Goal: Task Accomplishment & Management: Use online tool/utility

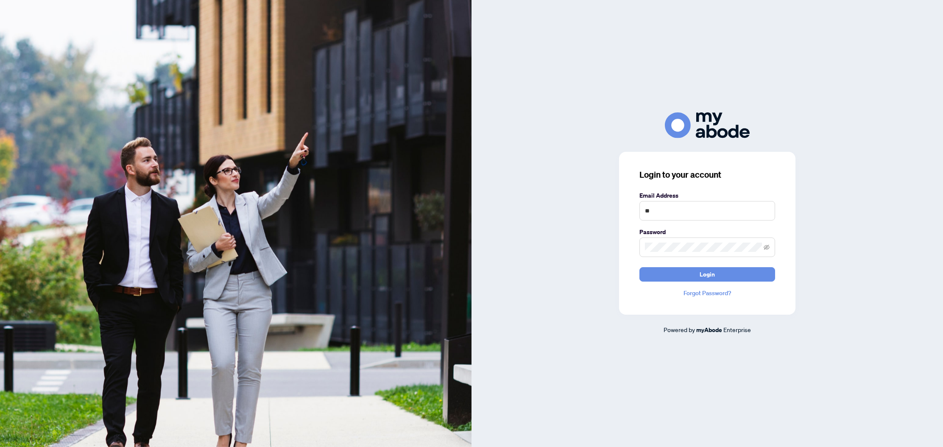
type input "*"
type input "**********"
click at [710, 275] on span "Login" at bounding box center [707, 275] width 15 height 14
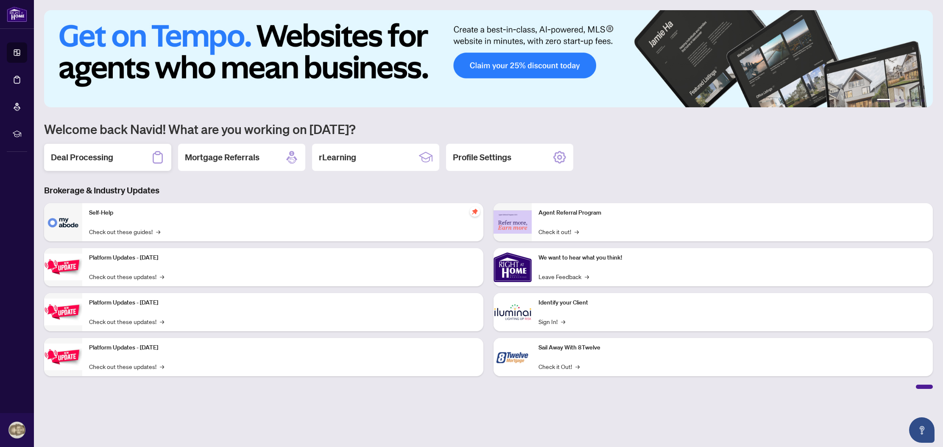
click at [91, 159] on h2 "Deal Processing" at bounding box center [82, 157] width 62 height 12
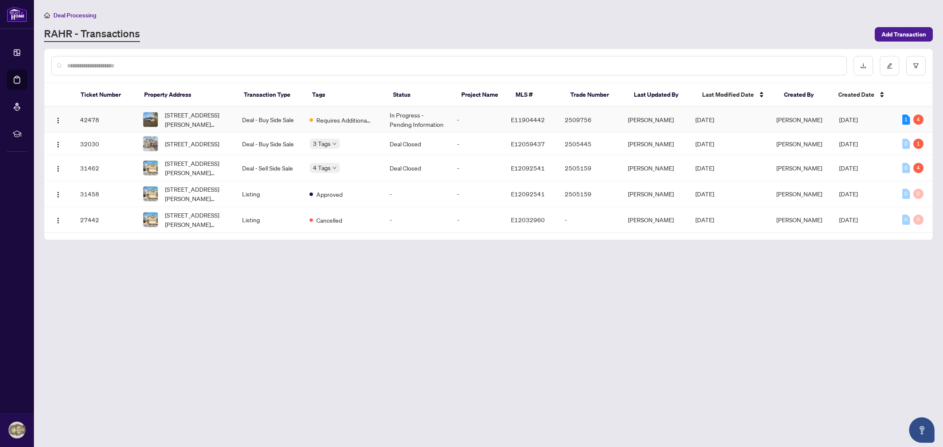
click at [714, 121] on span "[DATE]" at bounding box center [704, 120] width 19 height 8
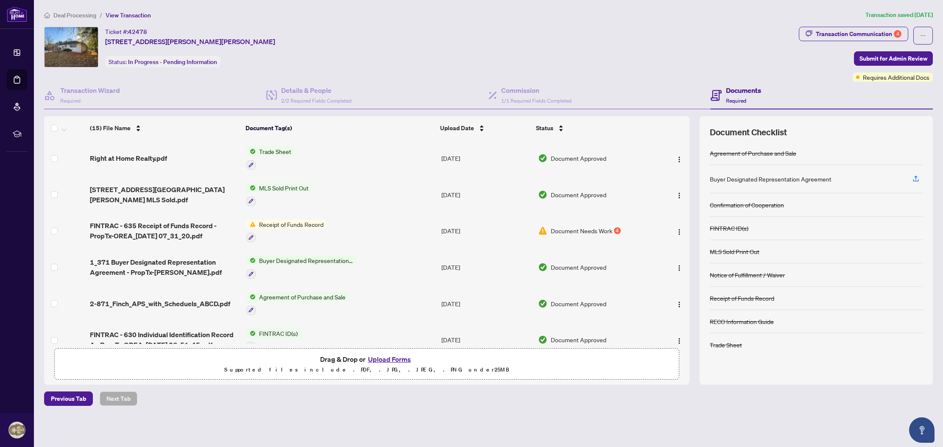
click at [287, 225] on span "Receipt of Funds Record" at bounding box center [291, 224] width 71 height 9
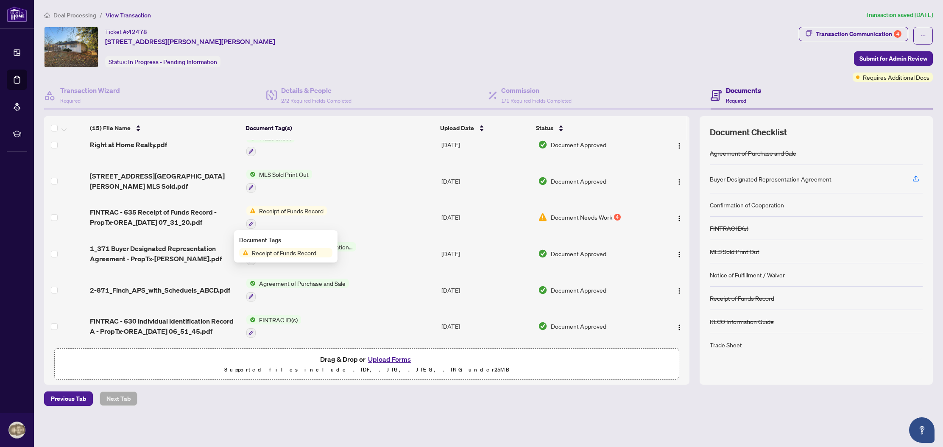
scroll to position [14, 0]
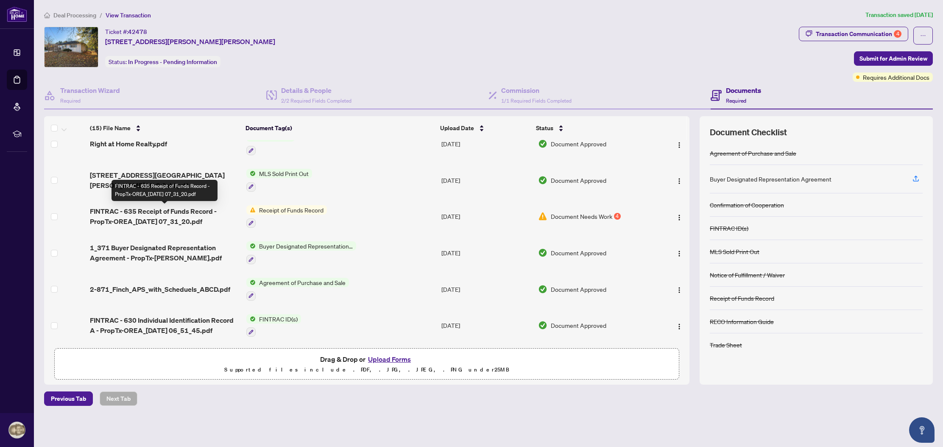
click at [162, 212] on span "FINTRAC - 635 Receipt of Funds Record - PropTx-OREA_[DATE] 07_31_20.pdf" at bounding box center [164, 216] width 149 height 20
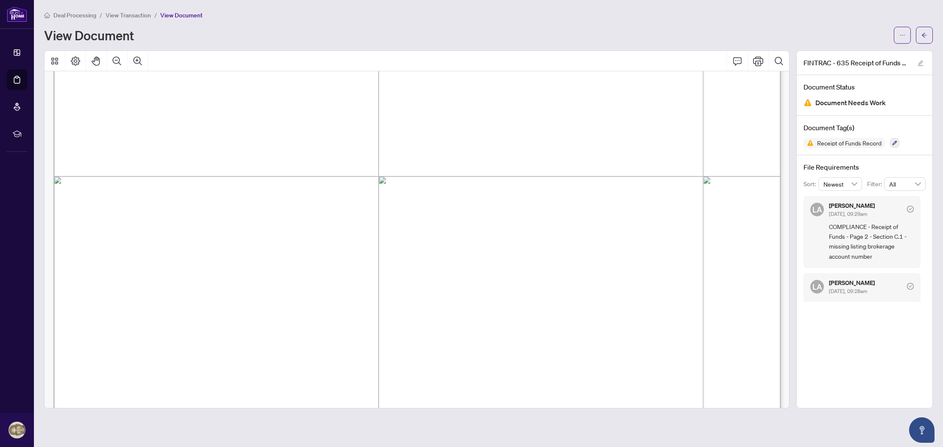
scroll to position [228, 0]
click at [185, 232] on span "4" at bounding box center [181, 233] width 8 height 11
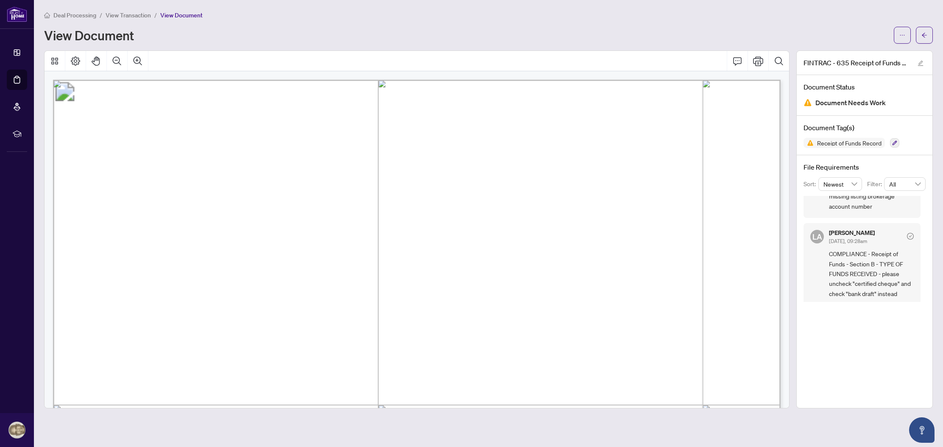
scroll to position [0, 0]
